Goal: Navigation & Orientation: Go to known website

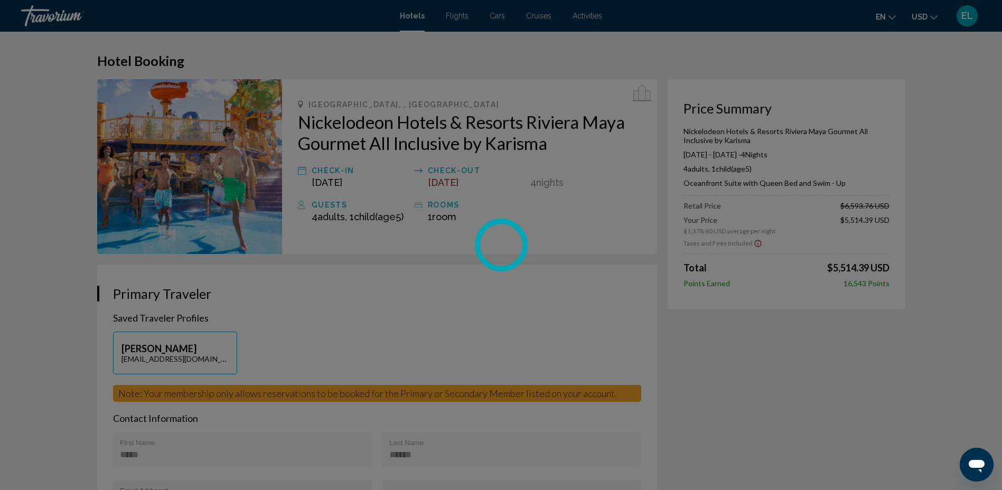
click at [593, 18] on span "Activities" at bounding box center [588, 16] width 30 height 8
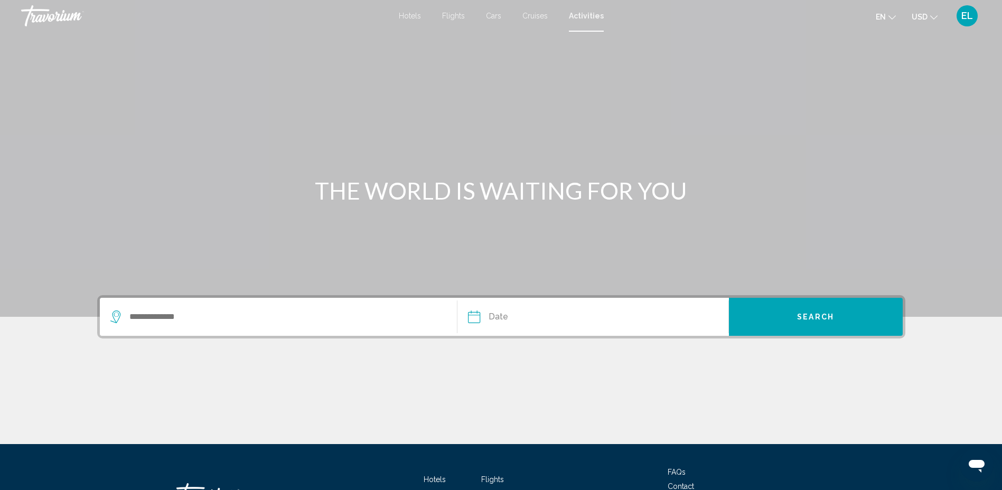
click at [593, 18] on span "Activities" at bounding box center [586, 16] width 35 height 8
click at [234, 326] on div "Search widget" at bounding box center [278, 317] width 337 height 38
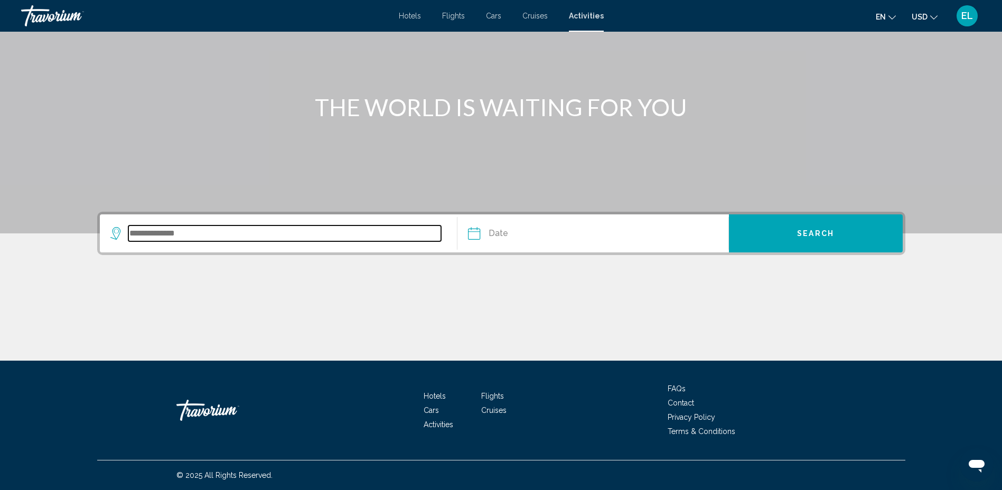
click at [223, 233] on input "Search widget" at bounding box center [284, 234] width 313 height 16
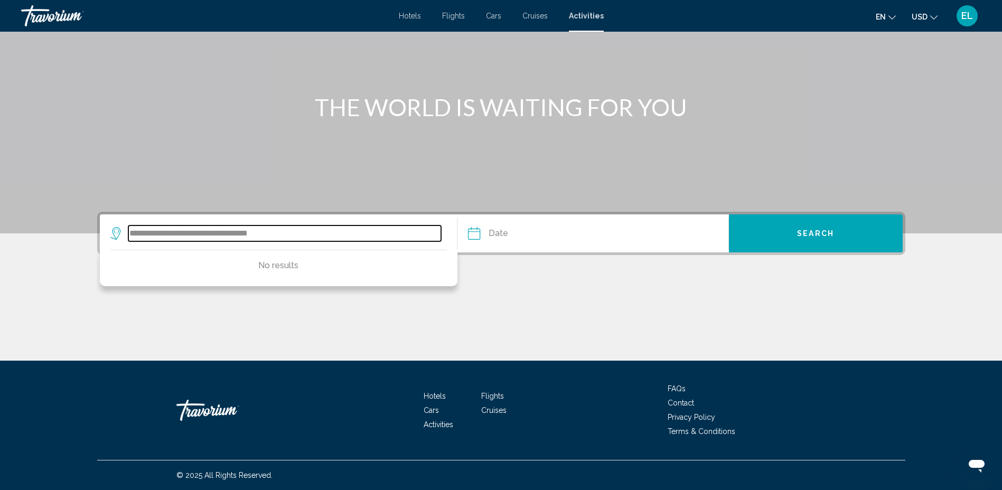
type input "**********"
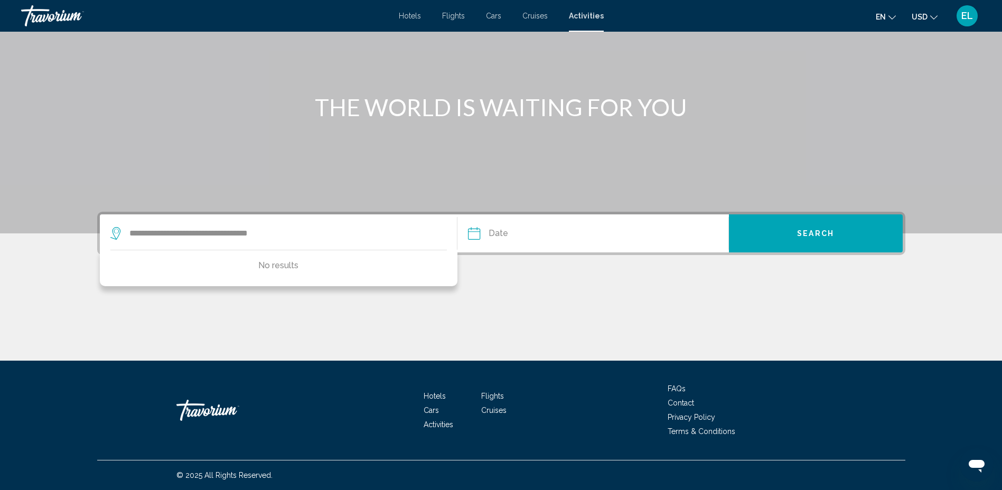
click at [446, 16] on span "Flights" at bounding box center [453, 16] width 23 height 8
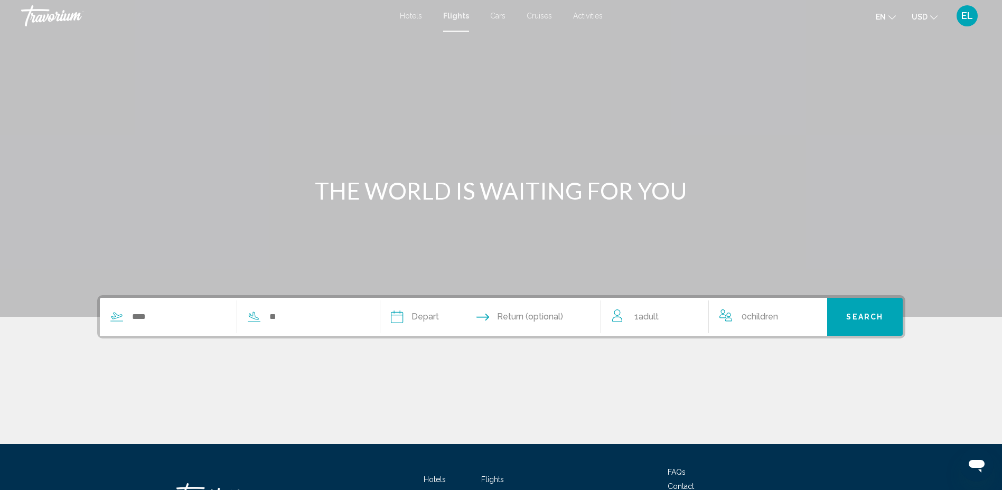
click at [53, 15] on div "Travorium" at bounding box center [74, 15] width 106 height 21
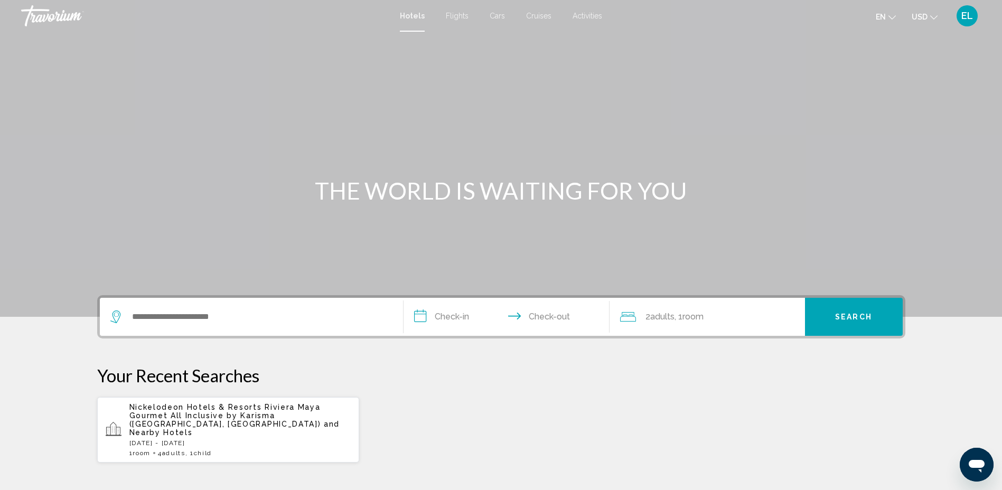
click at [32, 7] on div "Travorium" at bounding box center [74, 15] width 106 height 21
click at [41, 16] on div "Travorium" at bounding box center [74, 15] width 106 height 21
click at [31, 15] on div "Travorium" at bounding box center [74, 15] width 106 height 21
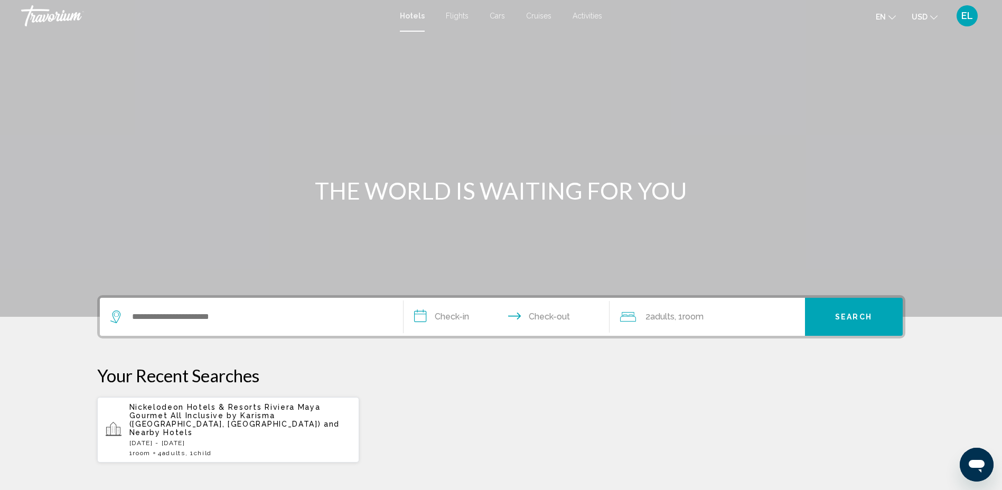
click at [31, 15] on div "Travorium" at bounding box center [74, 15] width 106 height 21
click at [575, 19] on span "Activities" at bounding box center [588, 16] width 30 height 8
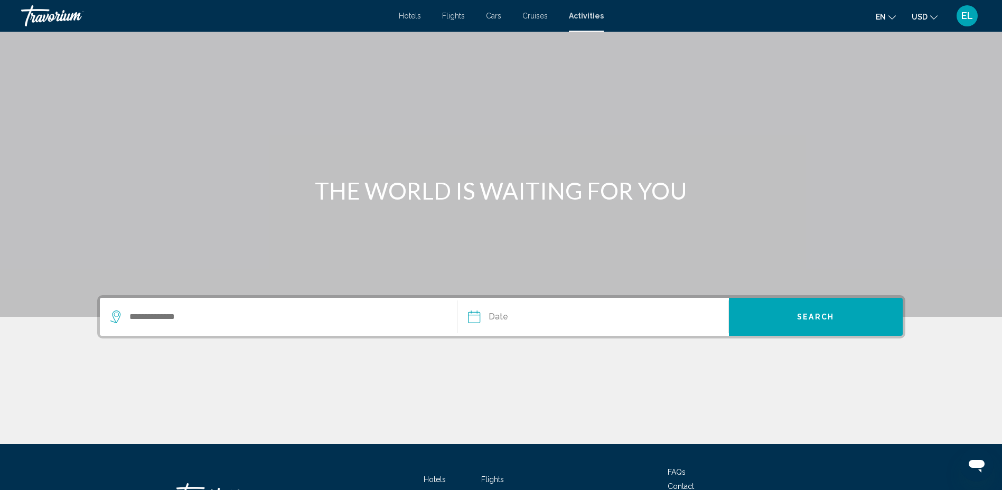
scroll to position [83, 0]
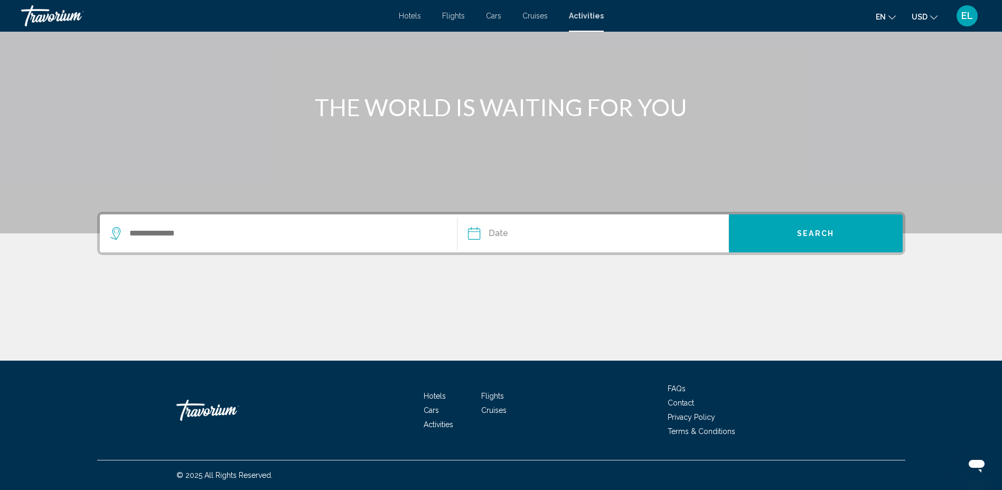
click at [188, 400] on div "Travorium" at bounding box center [229, 411] width 106 height 32
